Goal: Task Accomplishment & Management: Complete application form

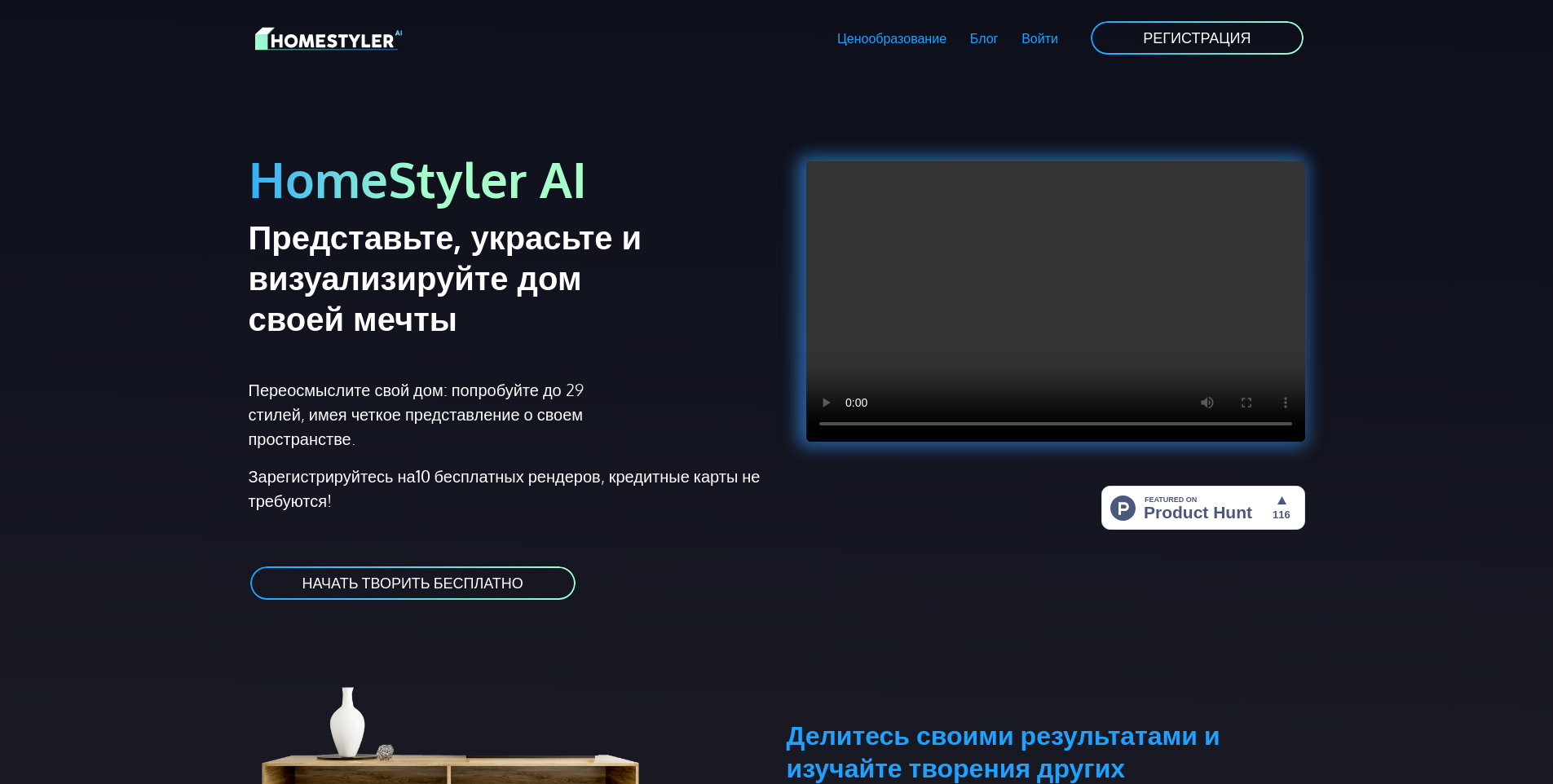
click at [458, 577] on link "НАЧАТЬ ТВОРИТЬ БЕСПЛАТНО" at bounding box center [413, 584] width 328 height 37
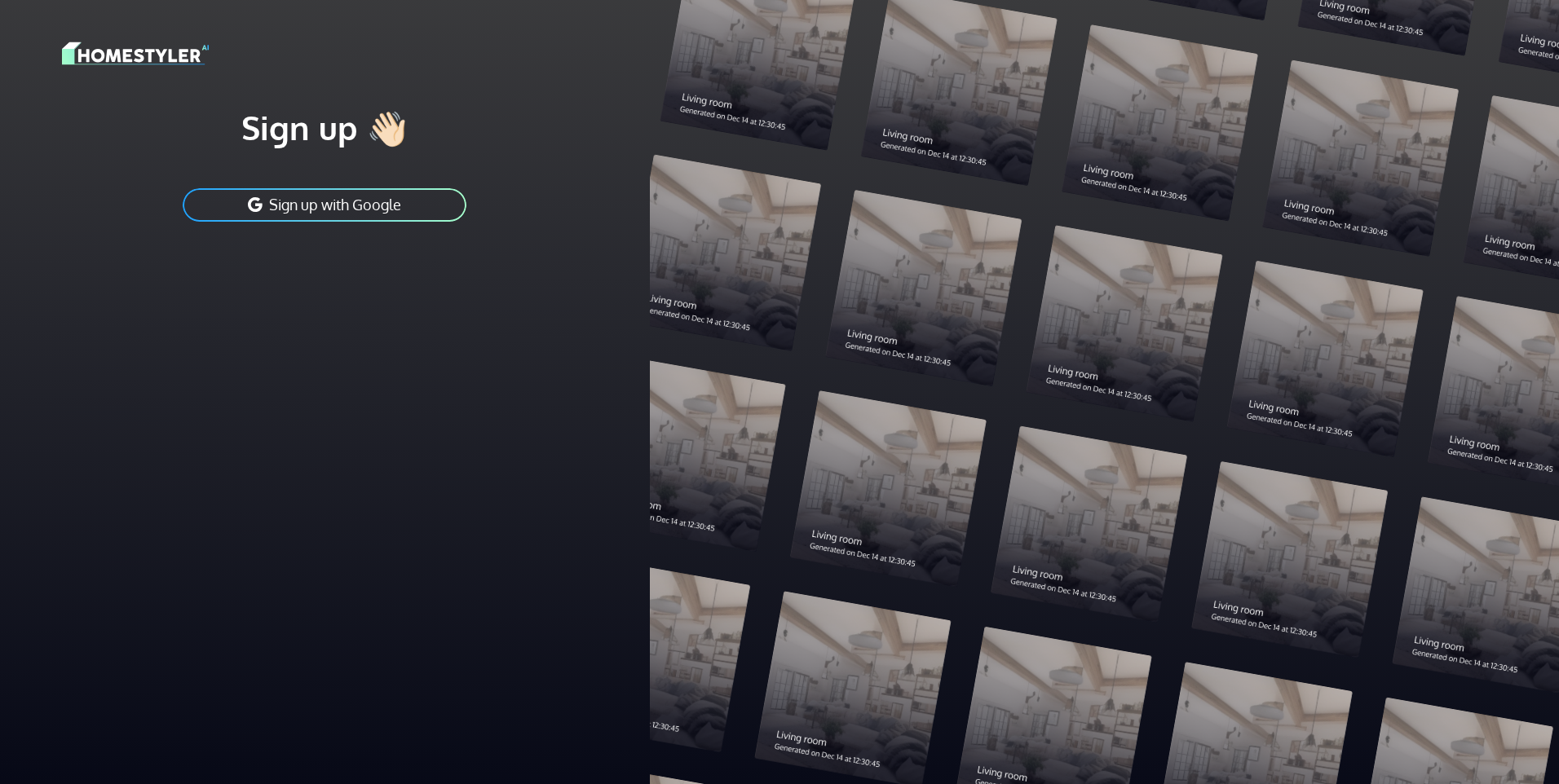
click at [286, 203] on button "Sign up with Google" at bounding box center [324, 205] width 287 height 37
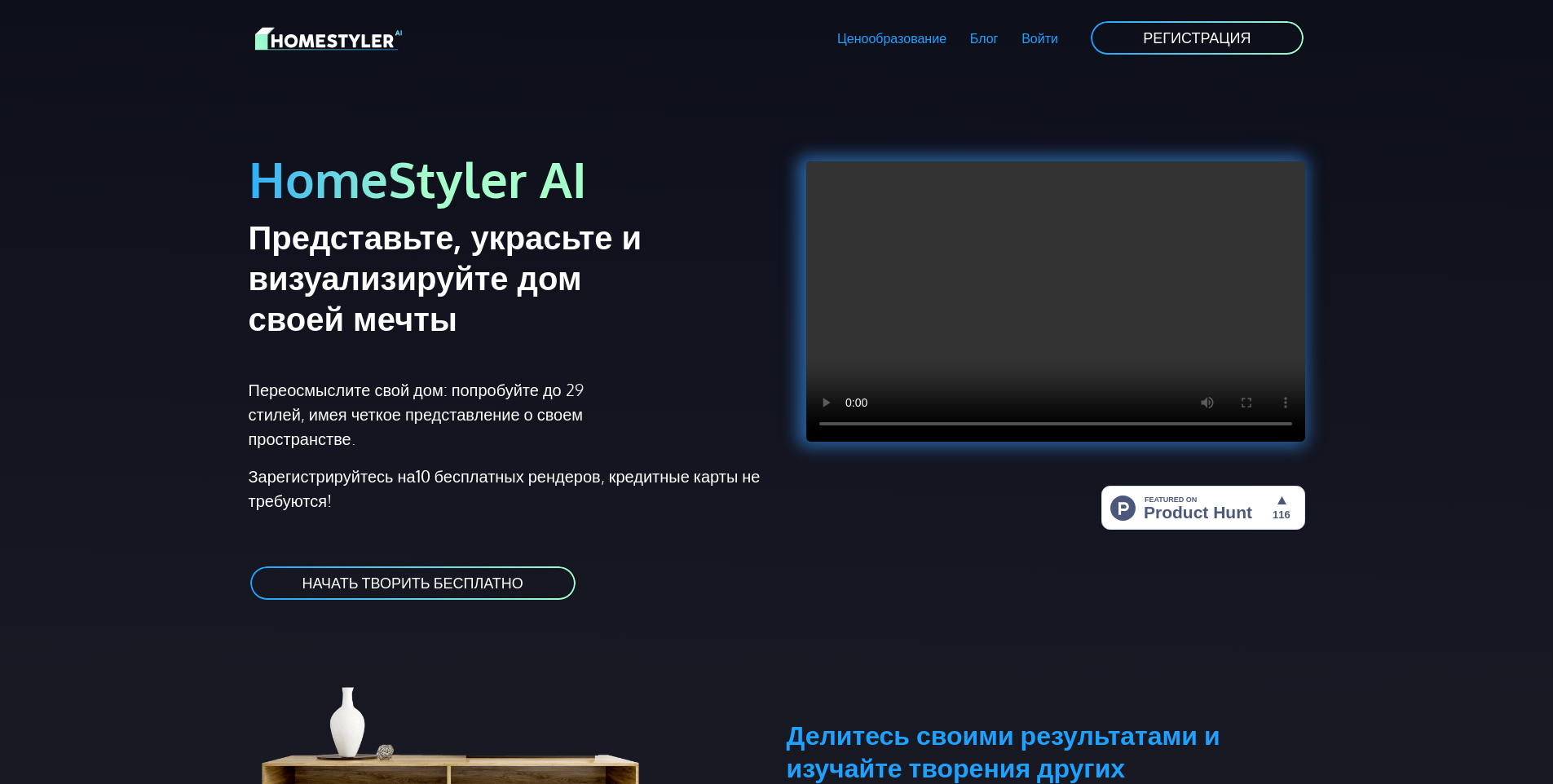
click at [1189, 23] on link "РЕГИСТРАЦИЯ" at bounding box center [1197, 38] width 216 height 37
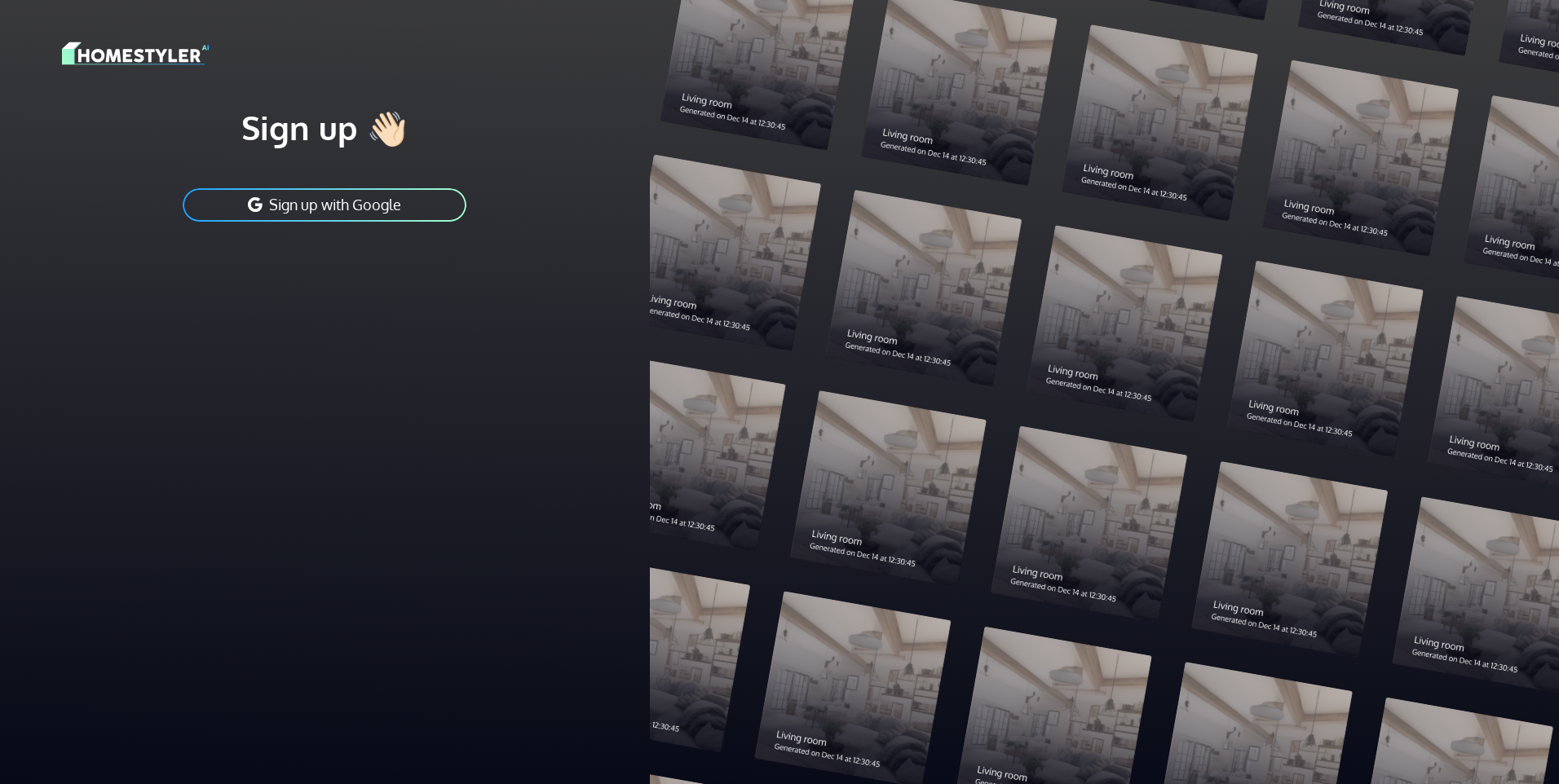
click at [435, 211] on button "Sign up with Google" at bounding box center [324, 205] width 287 height 37
